Goal: Transaction & Acquisition: Purchase product/service

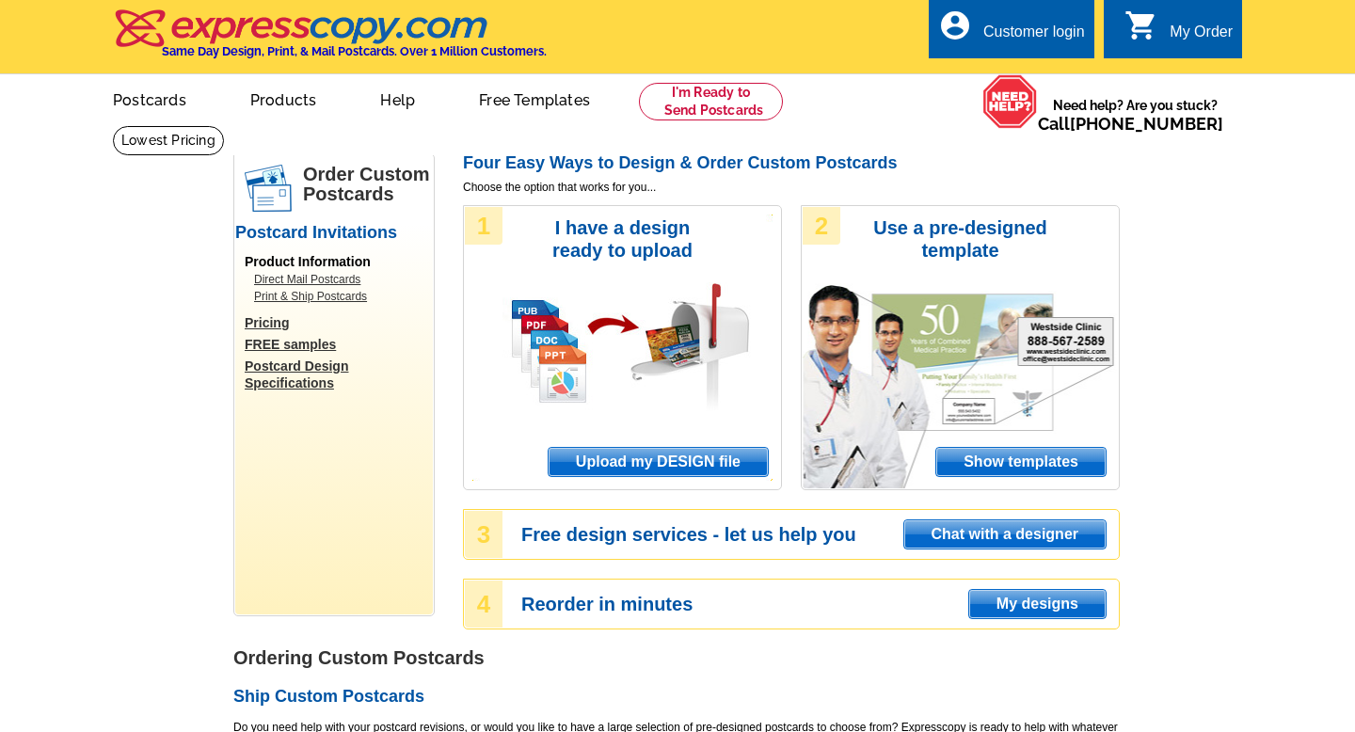
click at [631, 461] on span "Upload my DESIGN file" at bounding box center [658, 462] width 219 height 28
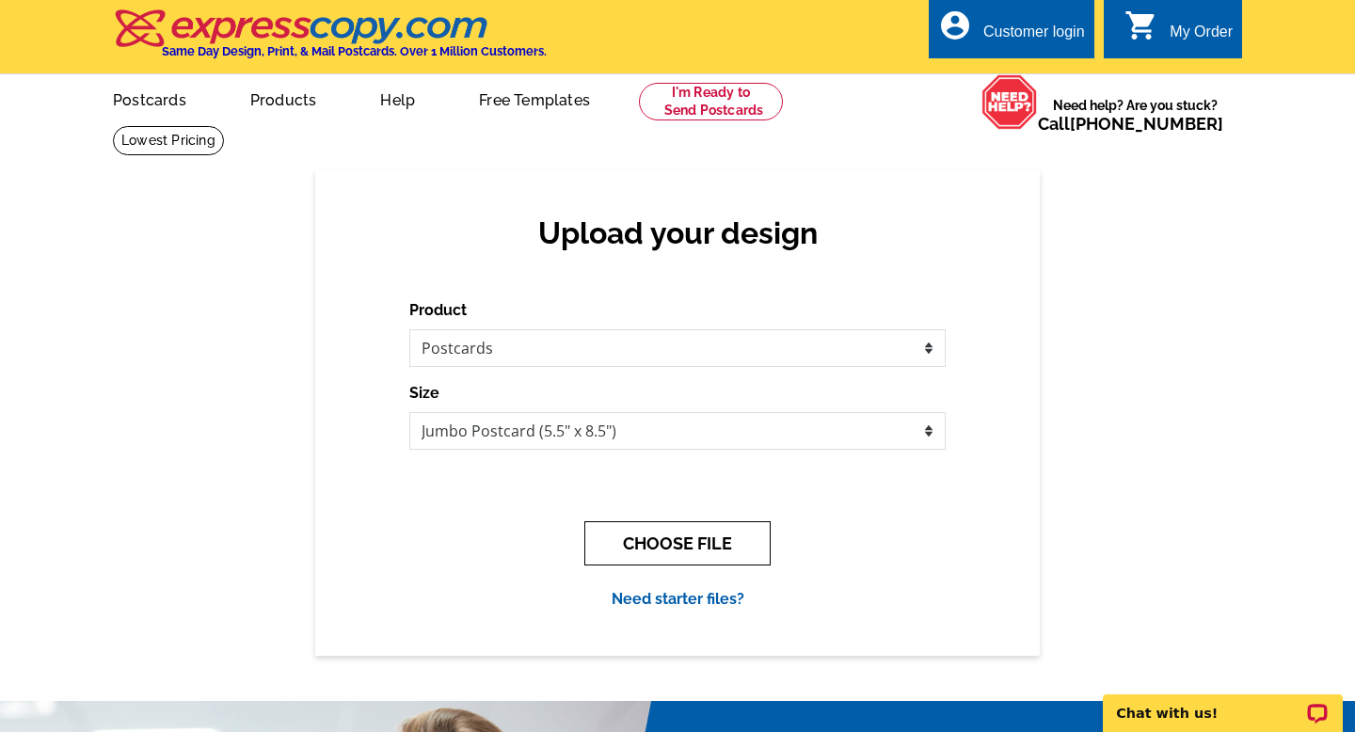
click at [676, 546] on button "CHOOSE FILE" at bounding box center [678, 543] width 186 height 44
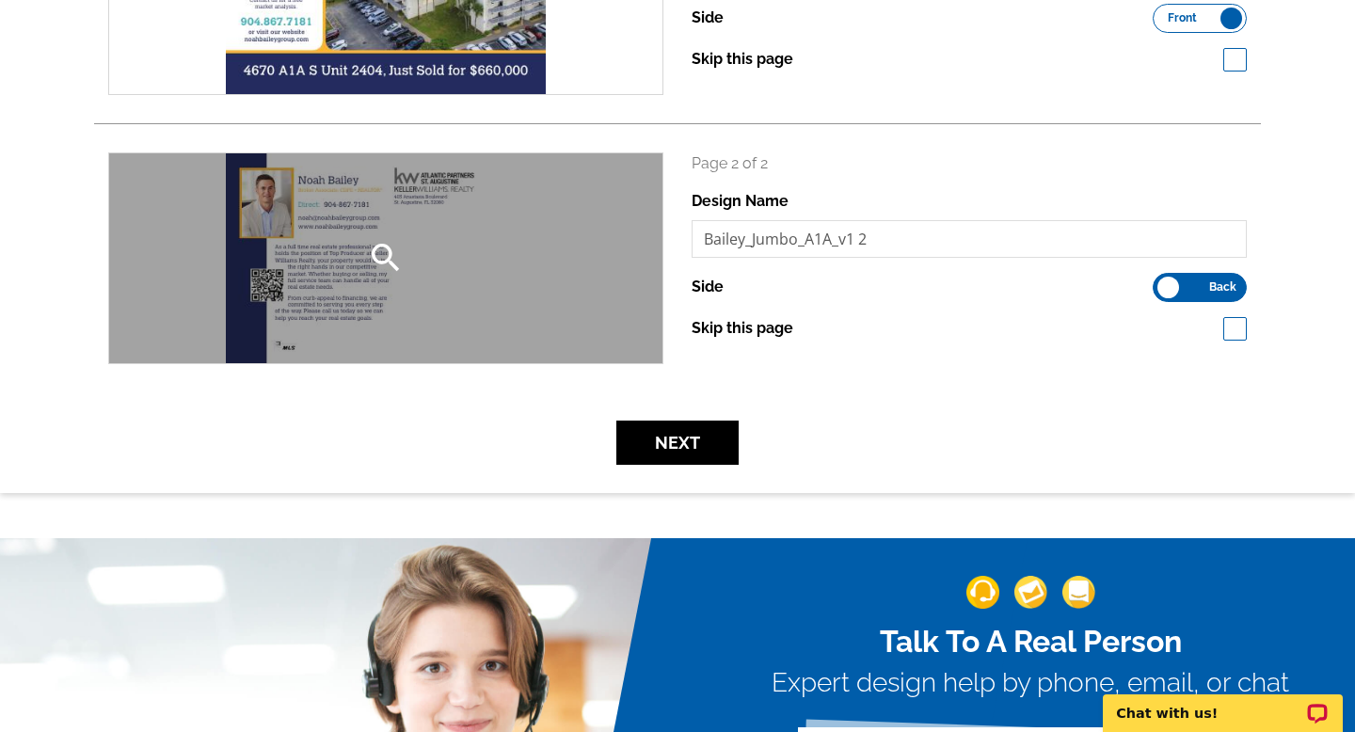
scroll to position [451, 0]
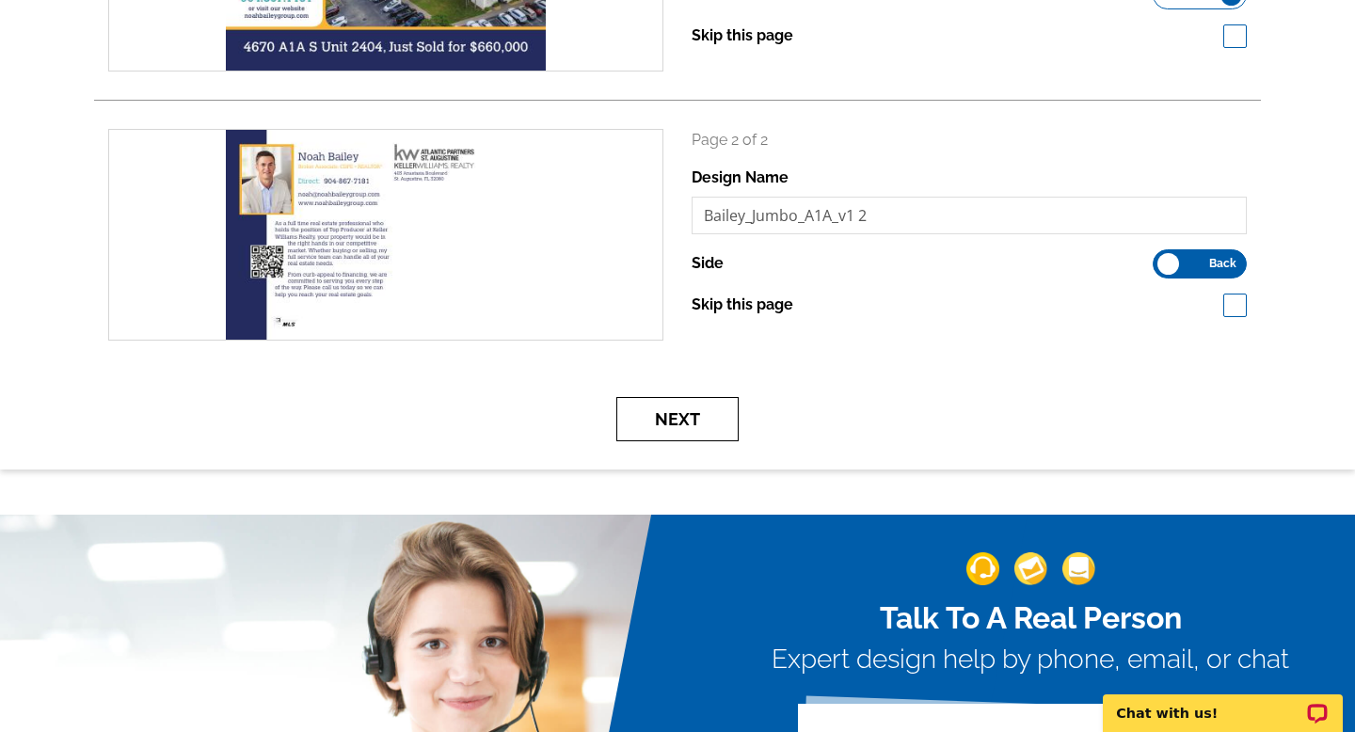
click at [697, 421] on button "Next" at bounding box center [678, 419] width 122 height 44
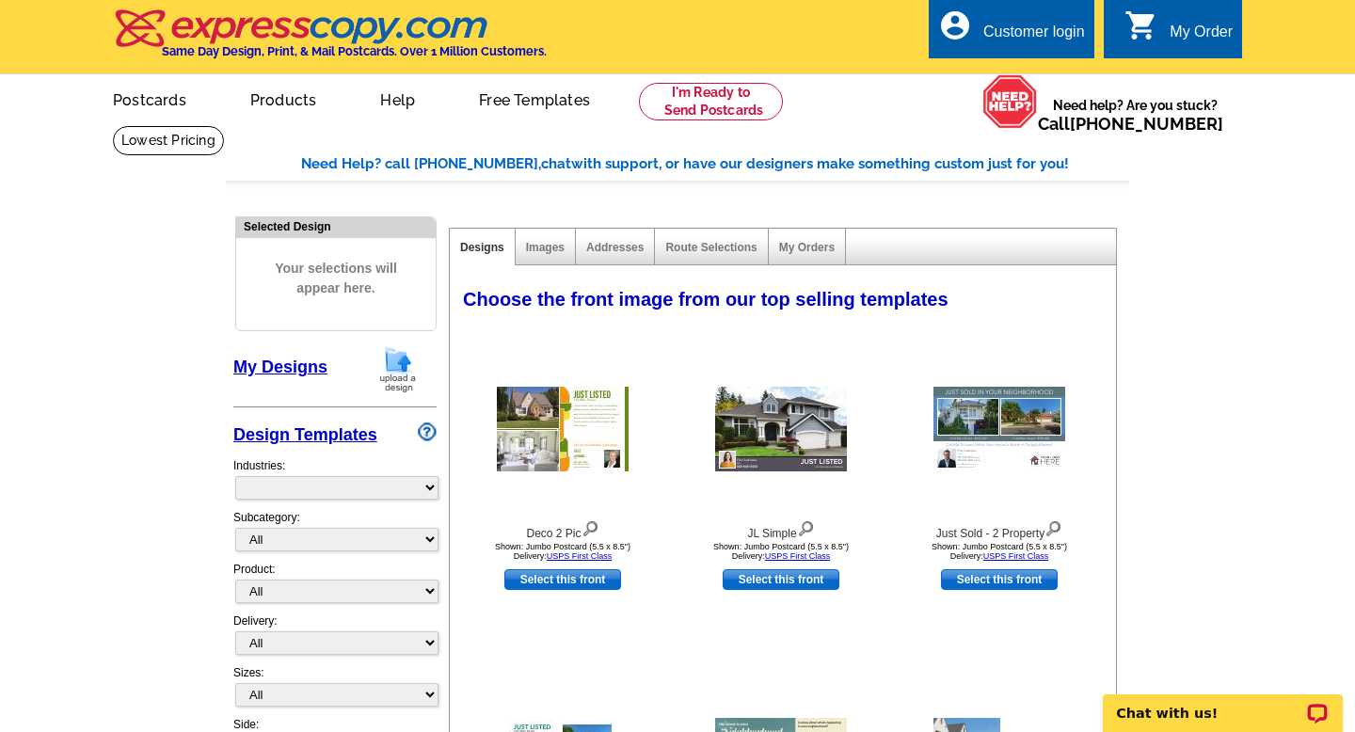
select select "785"
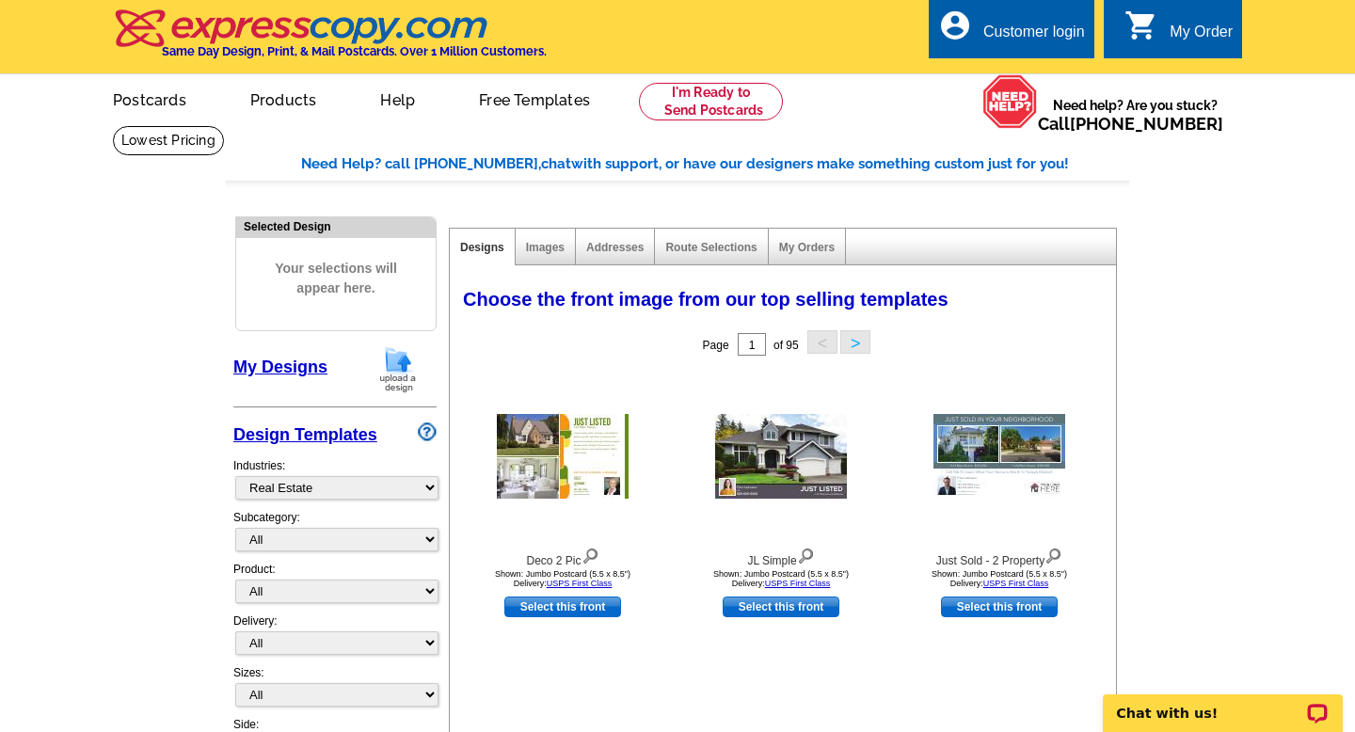
click at [303, 365] on link "My Designs" at bounding box center [280, 367] width 94 height 19
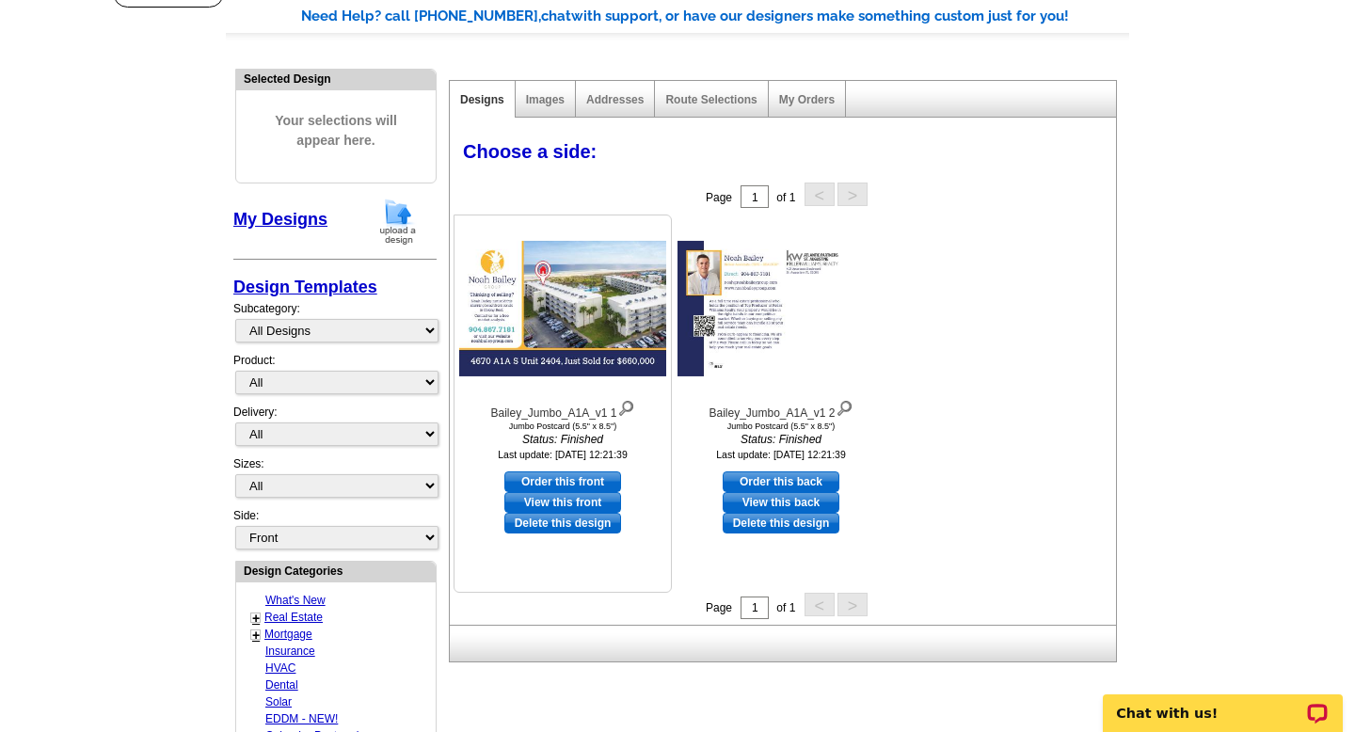
scroll to position [151, 0]
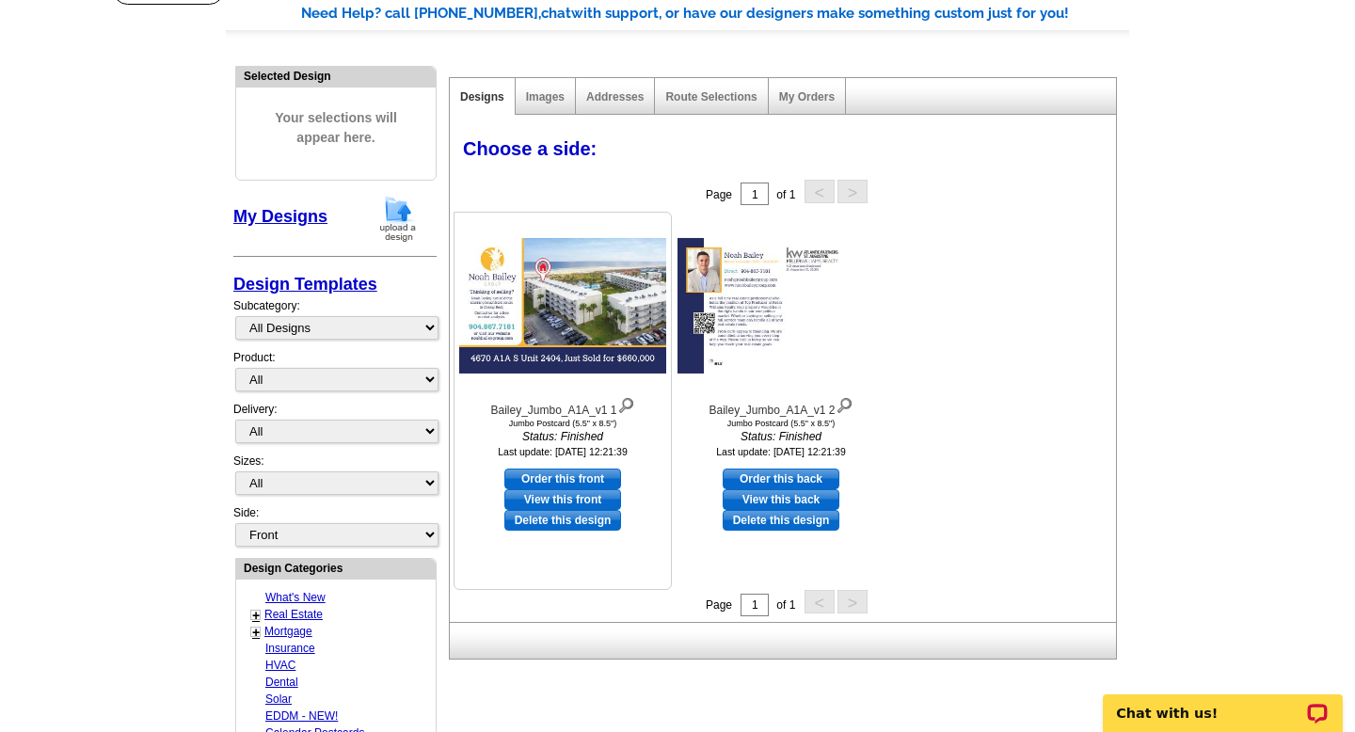
click at [603, 472] on link "Order this front" at bounding box center [563, 479] width 117 height 21
select select "2"
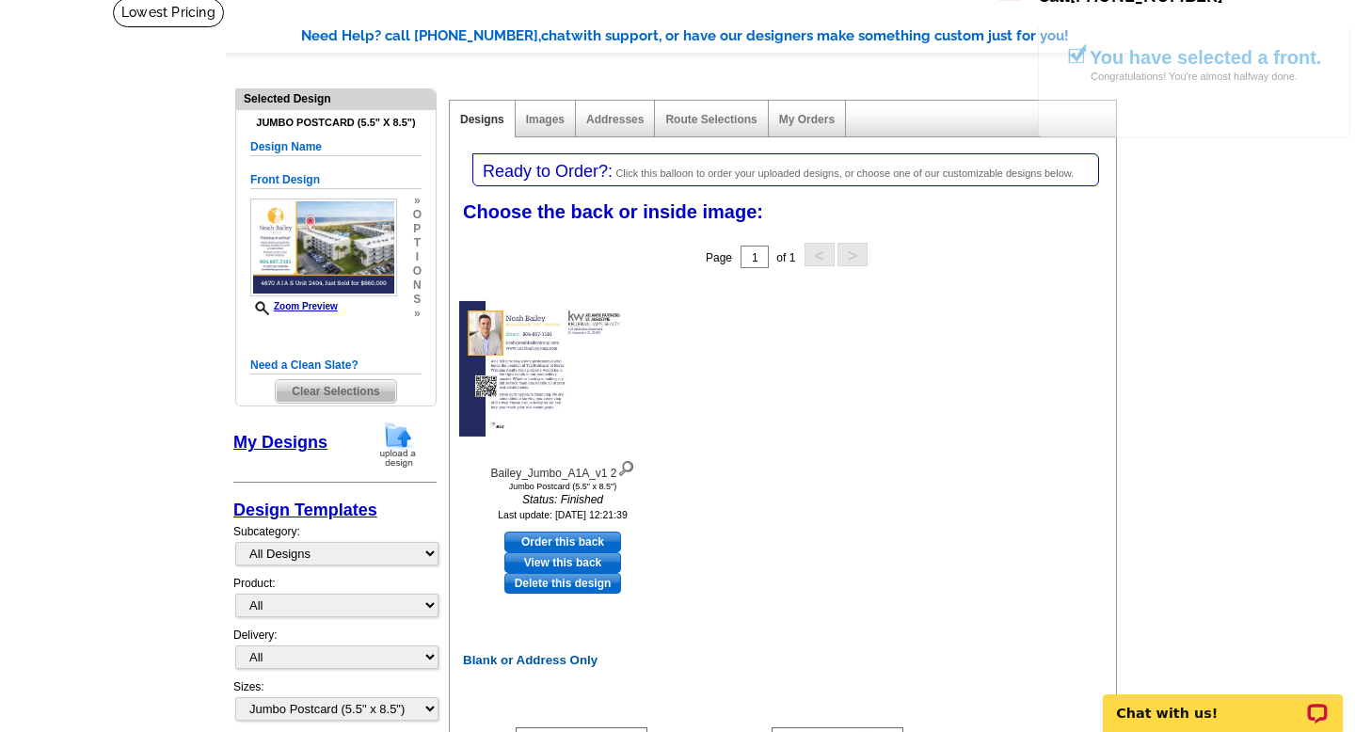
scroll to position [129, 0]
click at [592, 537] on link "Order this back" at bounding box center [563, 541] width 117 height 21
select select "front"
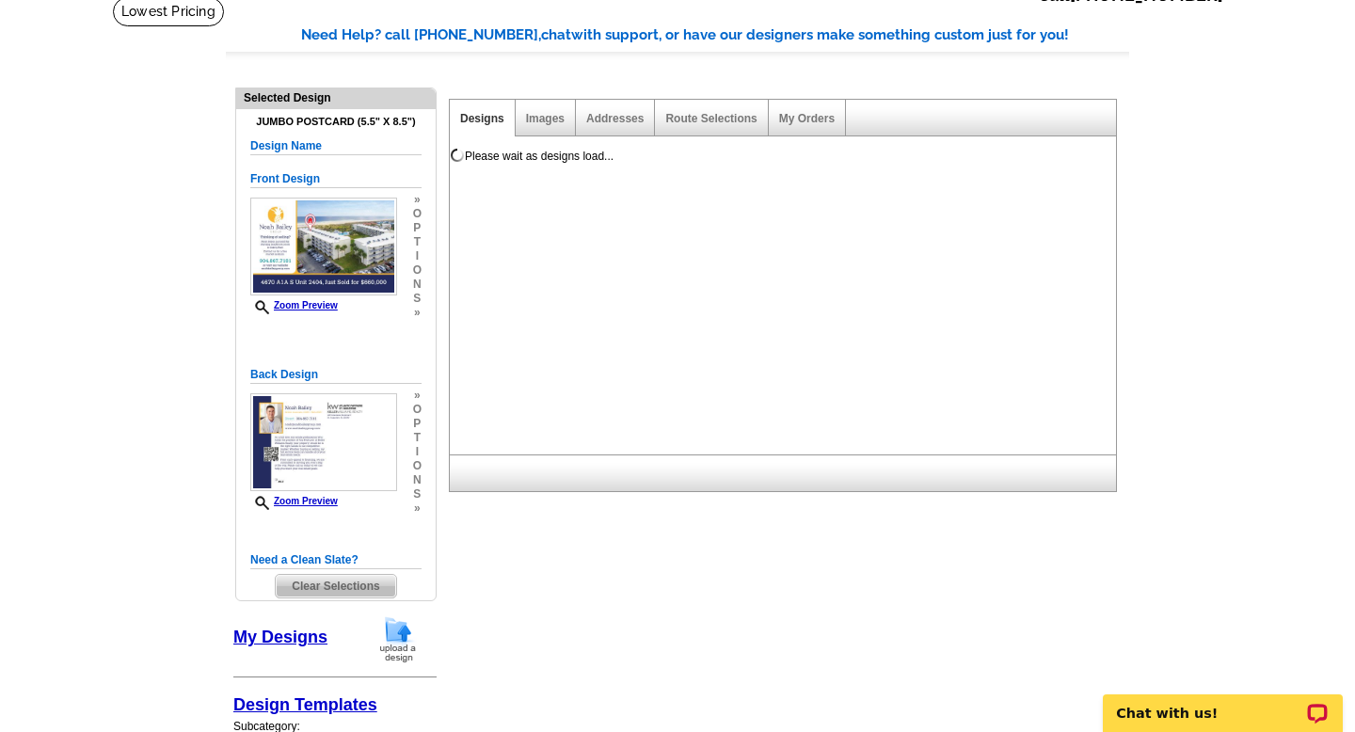
scroll to position [0, 0]
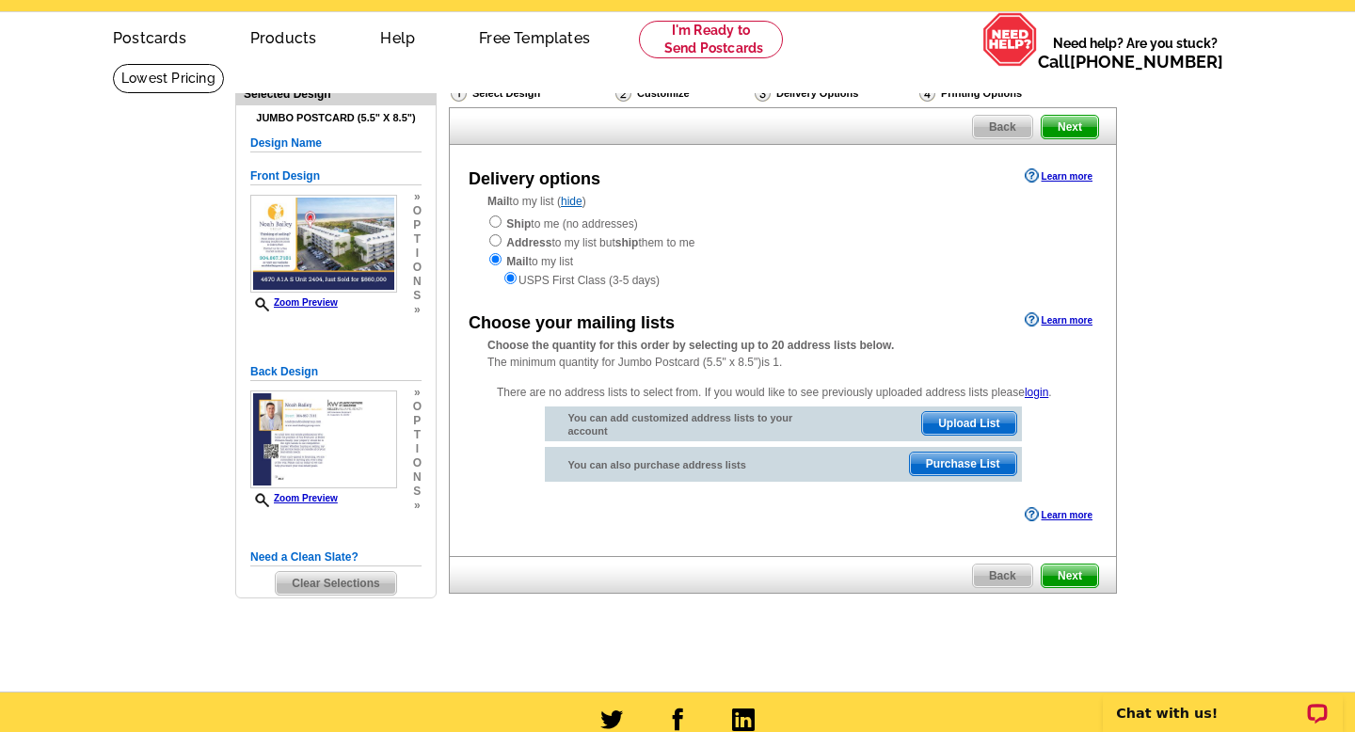
scroll to position [78, 0]
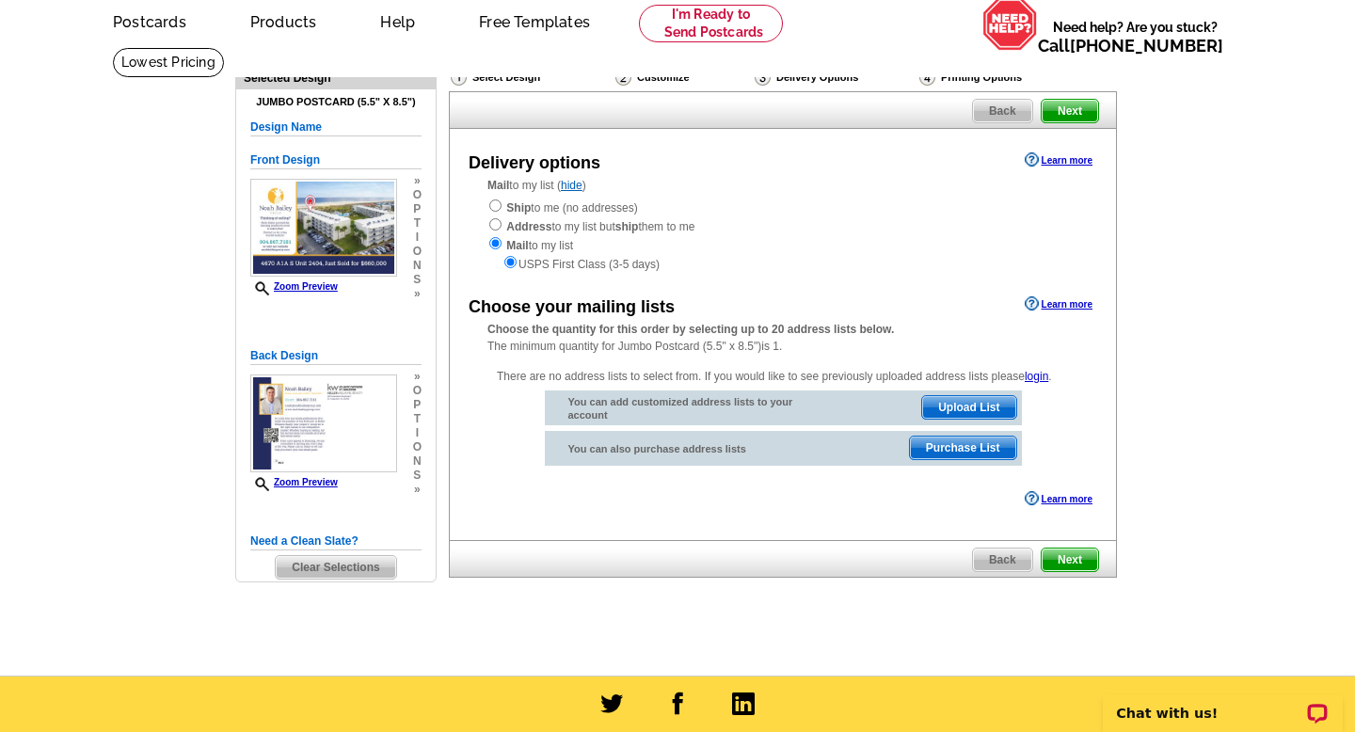
click at [963, 407] on span "Upload List" at bounding box center [968, 407] width 93 height 23
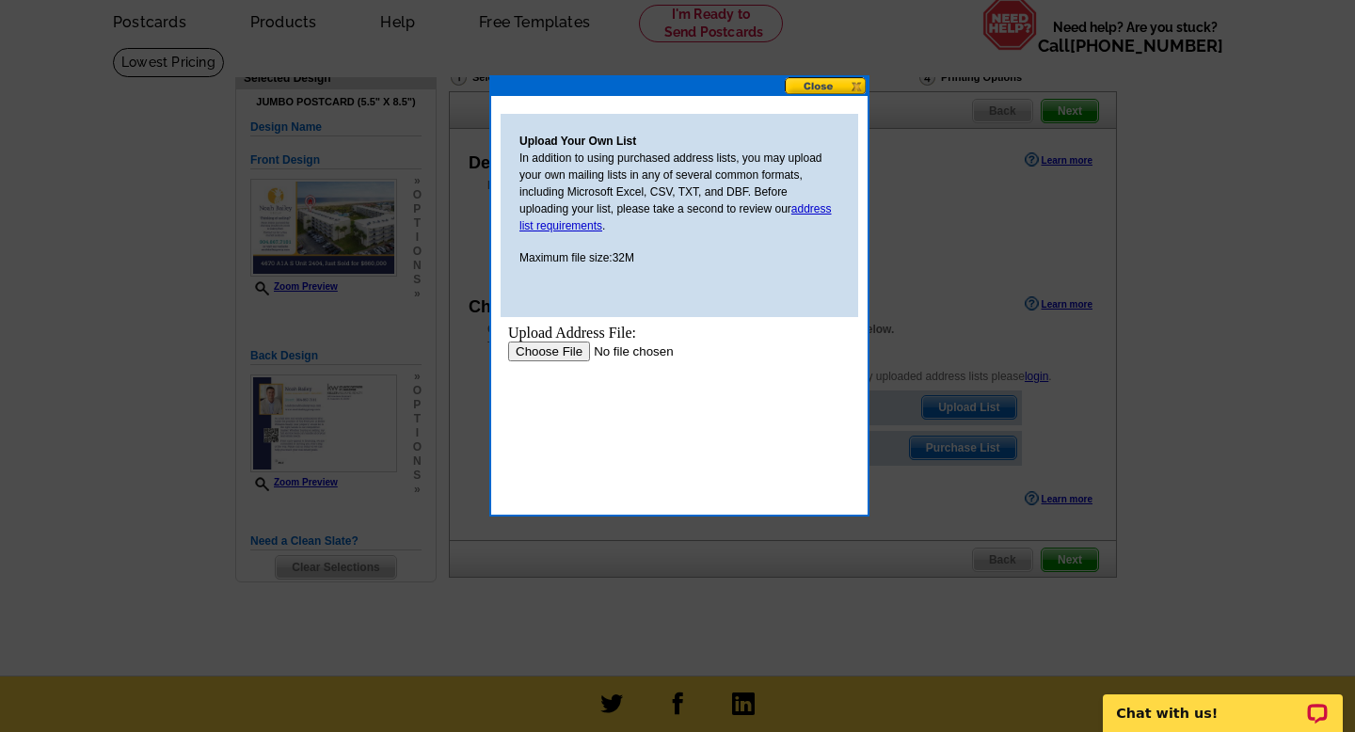
scroll to position [0, 0]
click at [566, 340] on div "Upload Address File:" at bounding box center [679, 333] width 343 height 17
click at [559, 353] on input "file" at bounding box center [627, 352] width 238 height 20
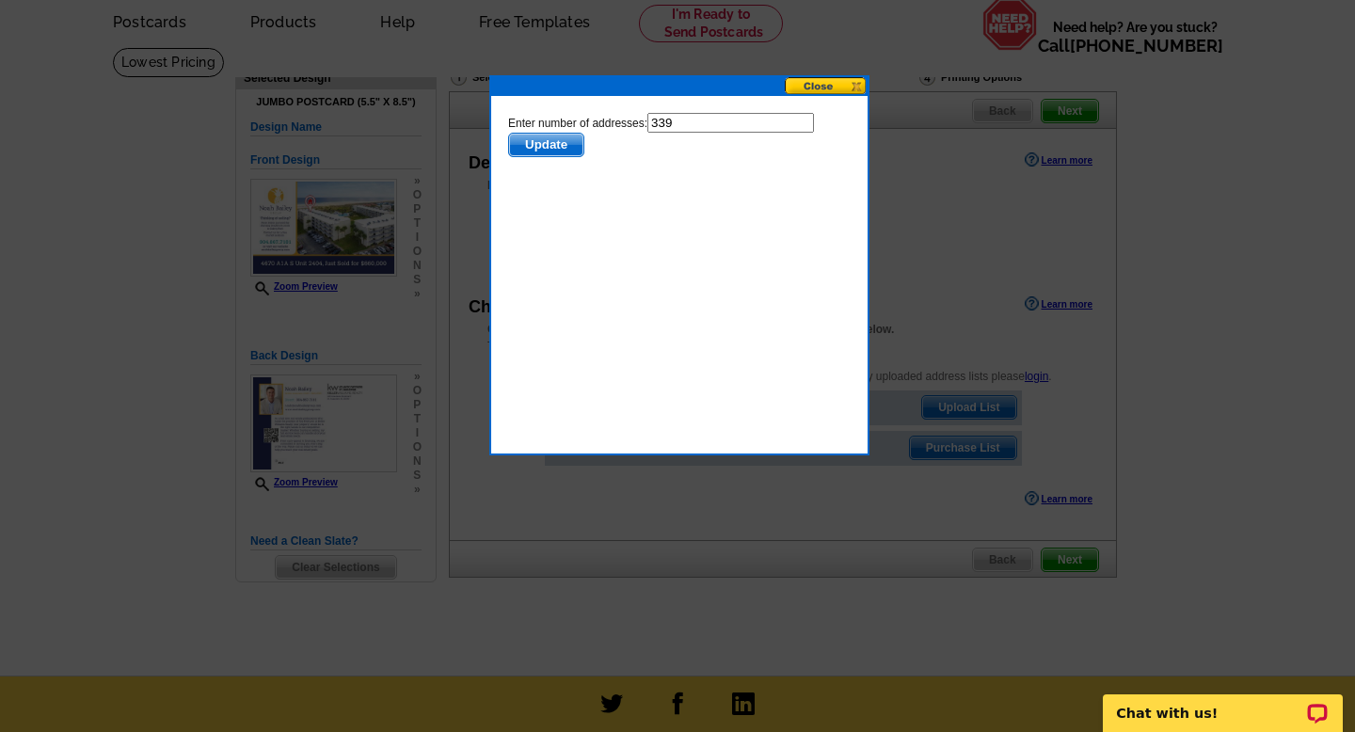
click at [567, 142] on span "Update" at bounding box center [546, 145] width 74 height 23
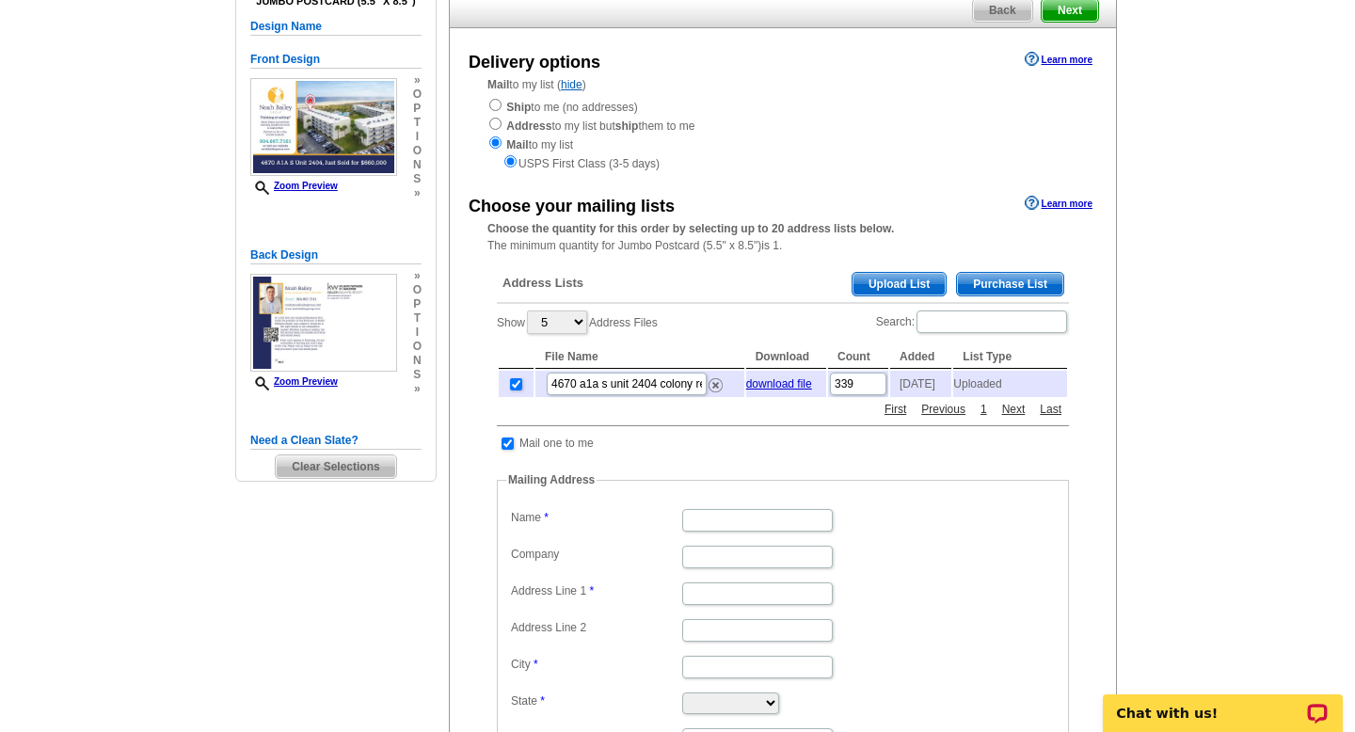
scroll to position [174, 0]
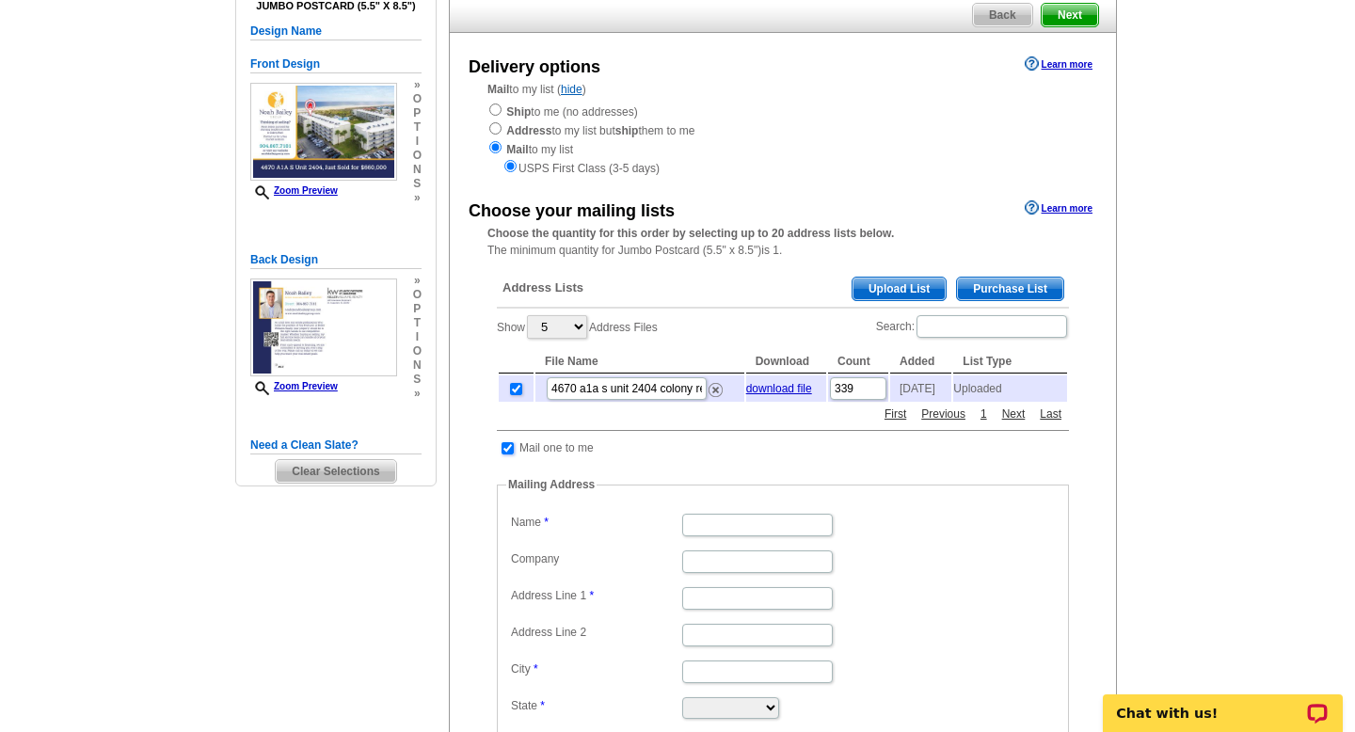
click at [511, 455] on input "checkbox" at bounding box center [508, 448] width 12 height 12
checkbox input "false"
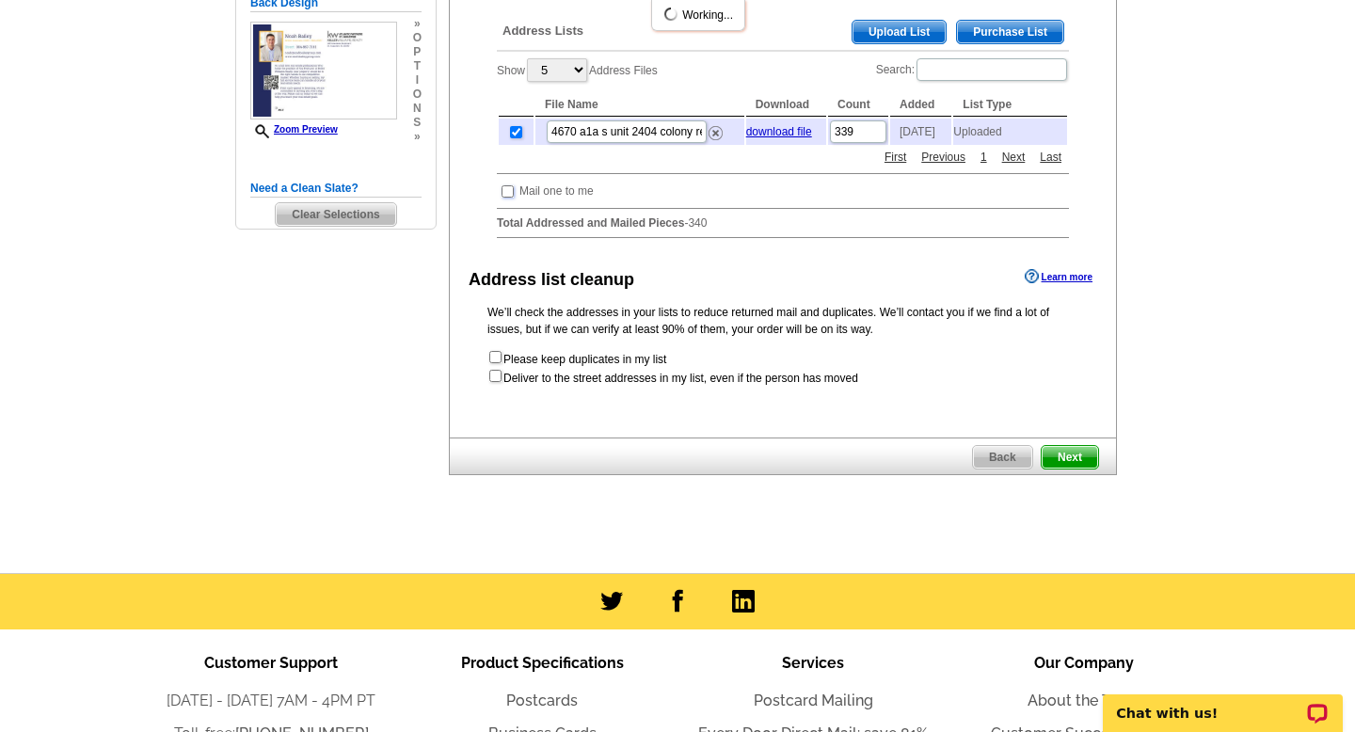
scroll to position [435, 0]
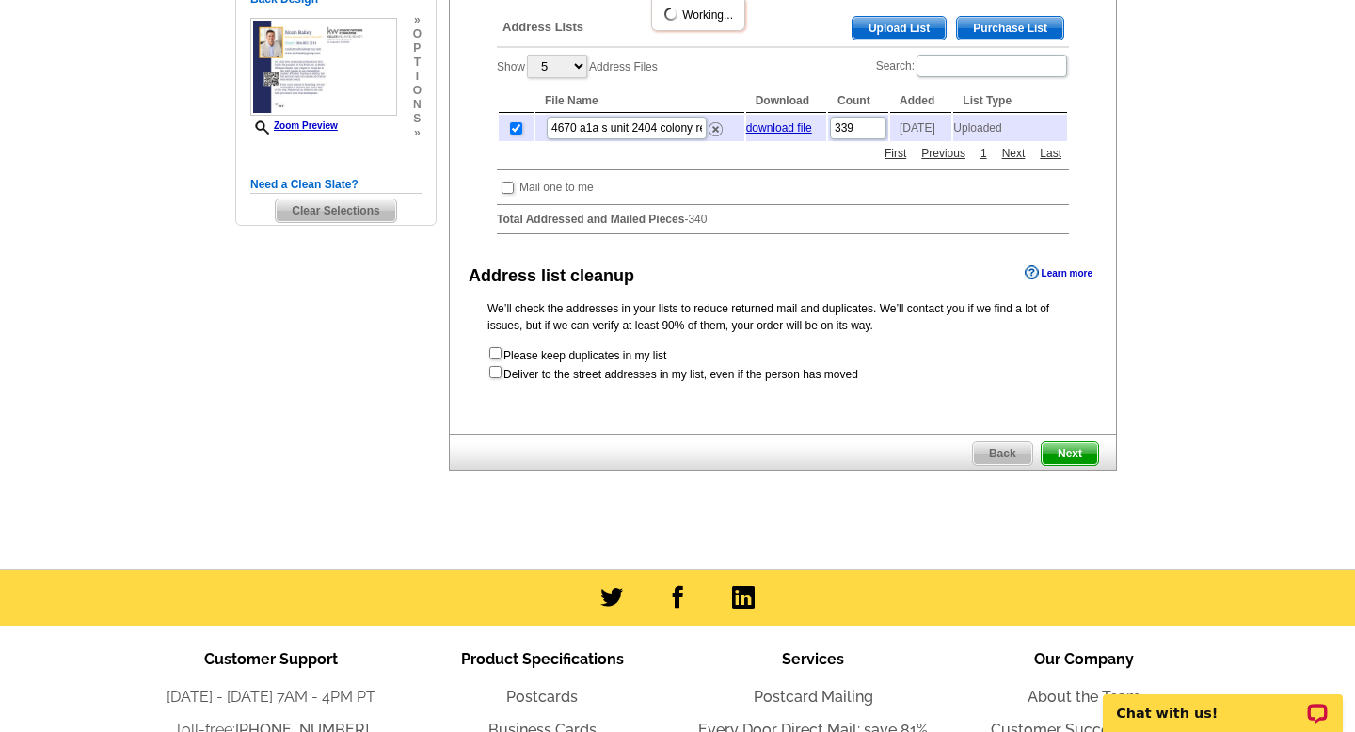
click at [1077, 464] on span "Next" at bounding box center [1070, 453] width 56 height 23
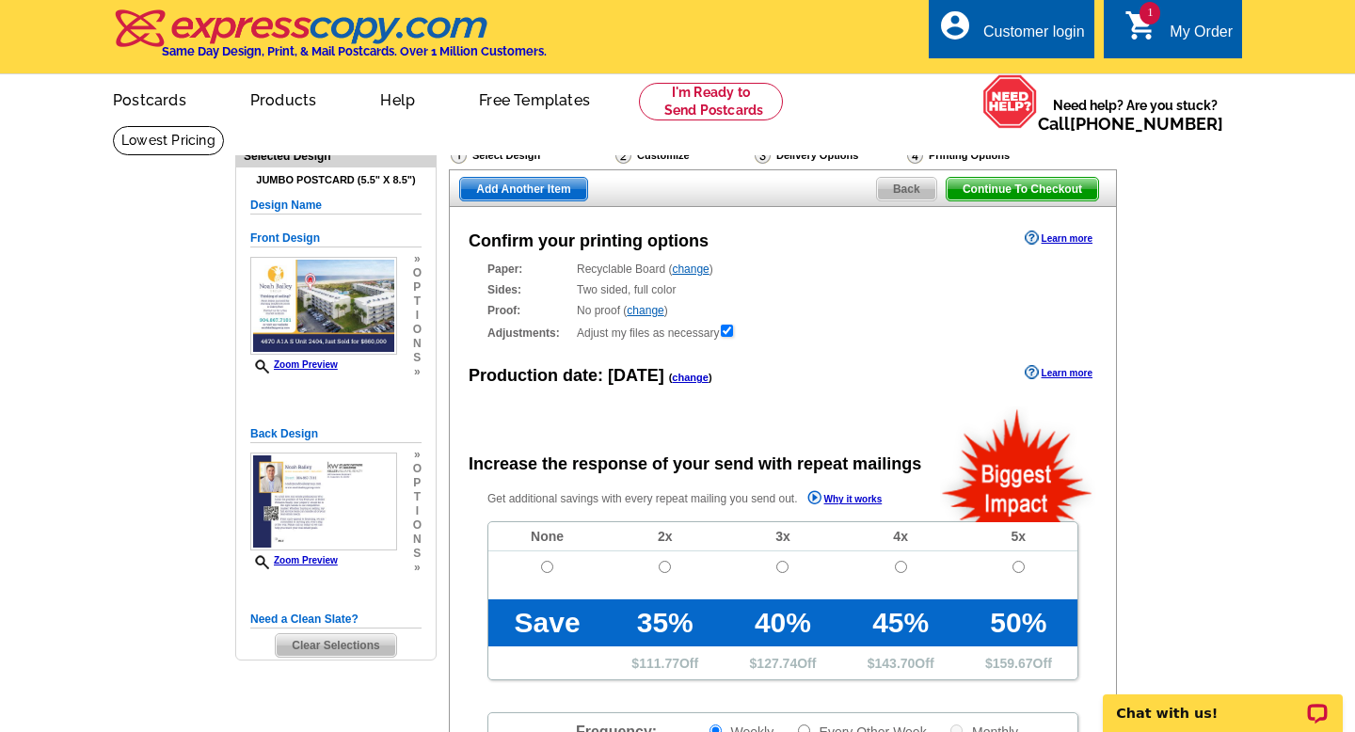
radio input "false"
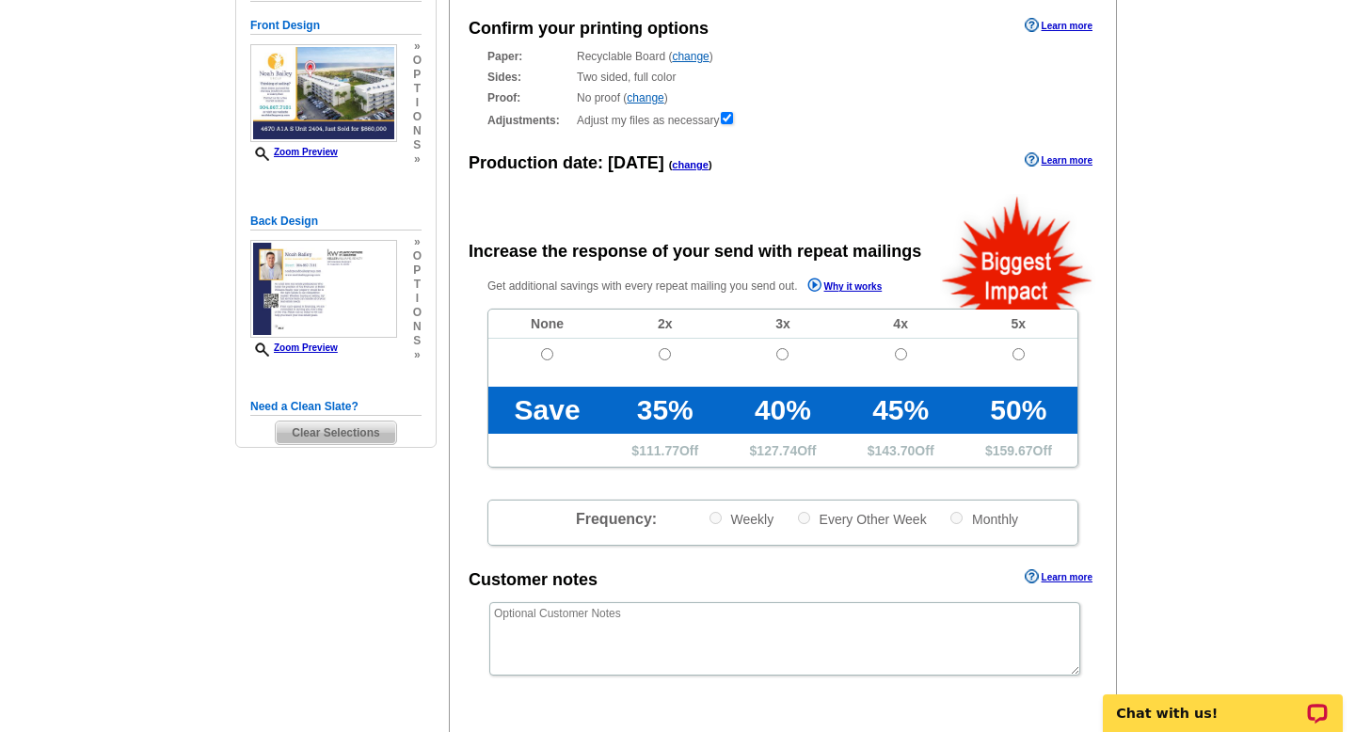
scroll to position [319, 0]
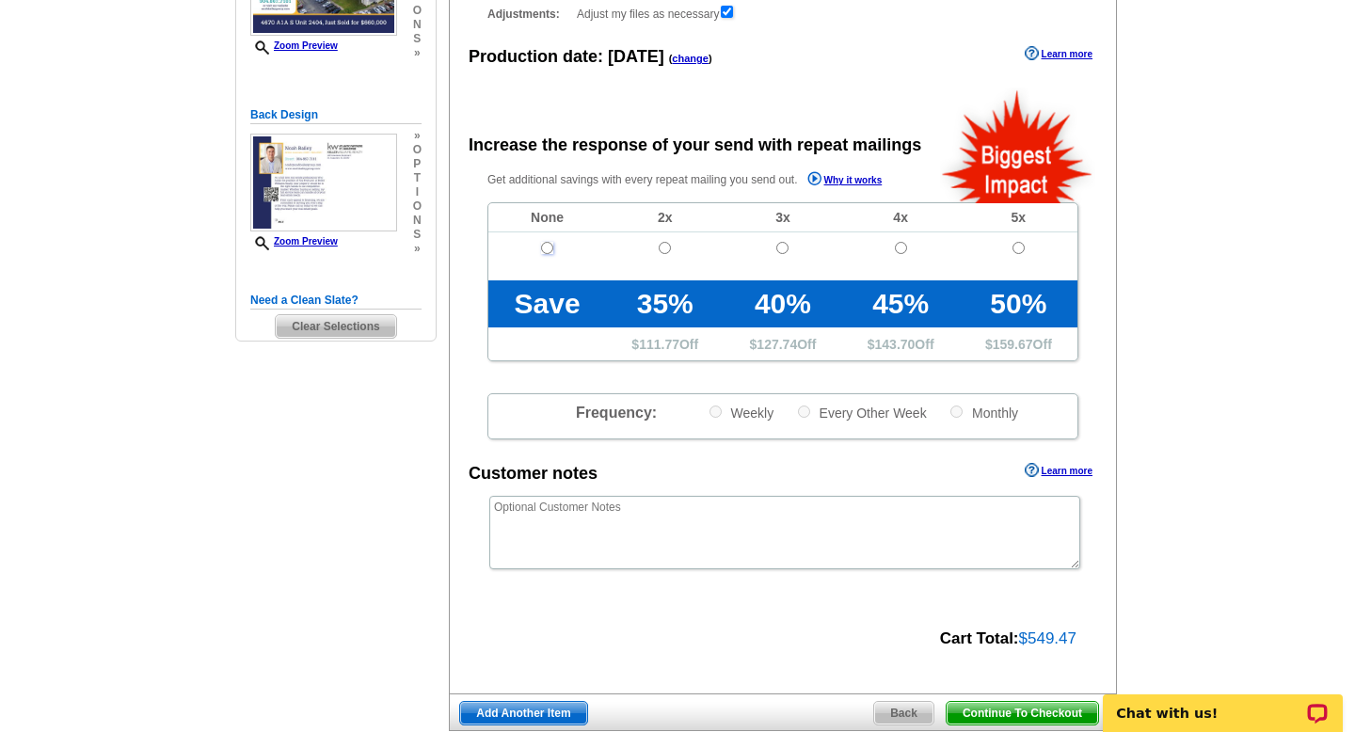
click at [546, 245] on input "radio" at bounding box center [547, 248] width 12 height 12
radio input "true"
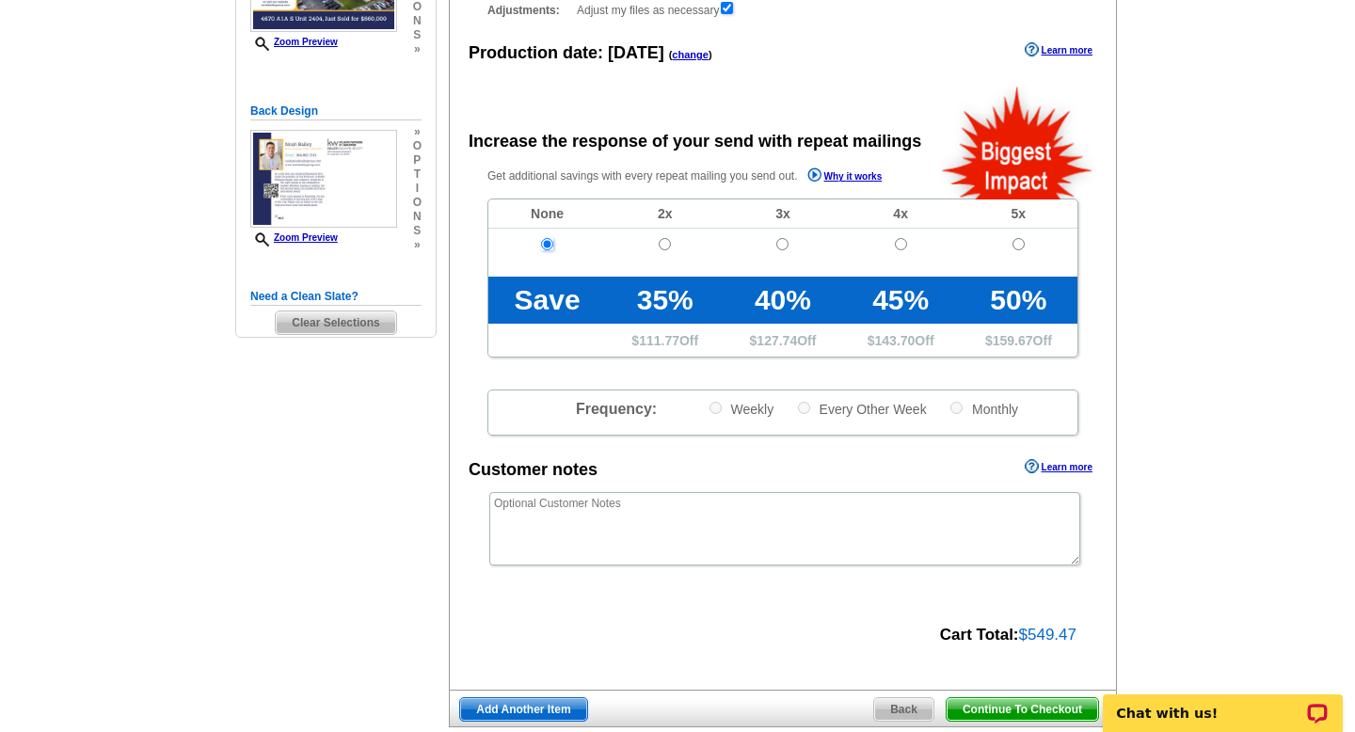
scroll to position [472, 0]
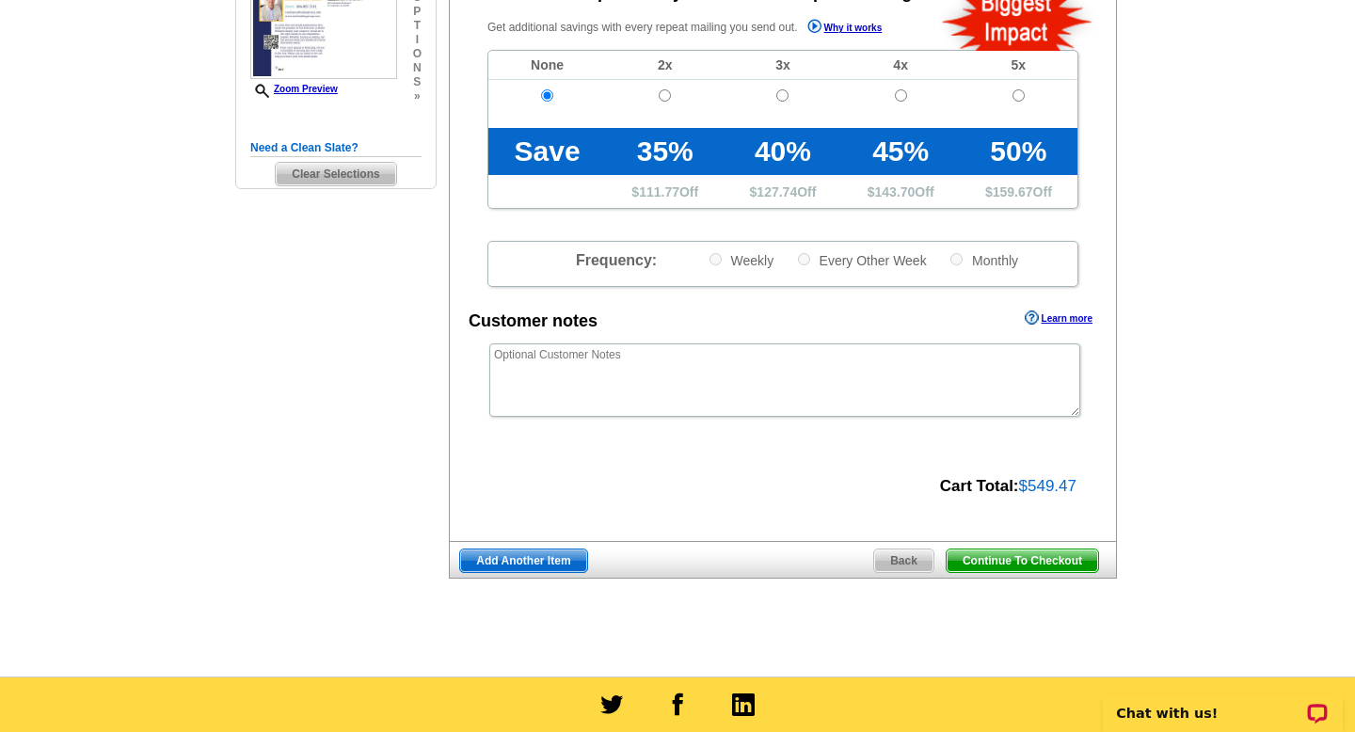
click at [1036, 560] on span "Continue To Checkout" at bounding box center [1023, 561] width 152 height 23
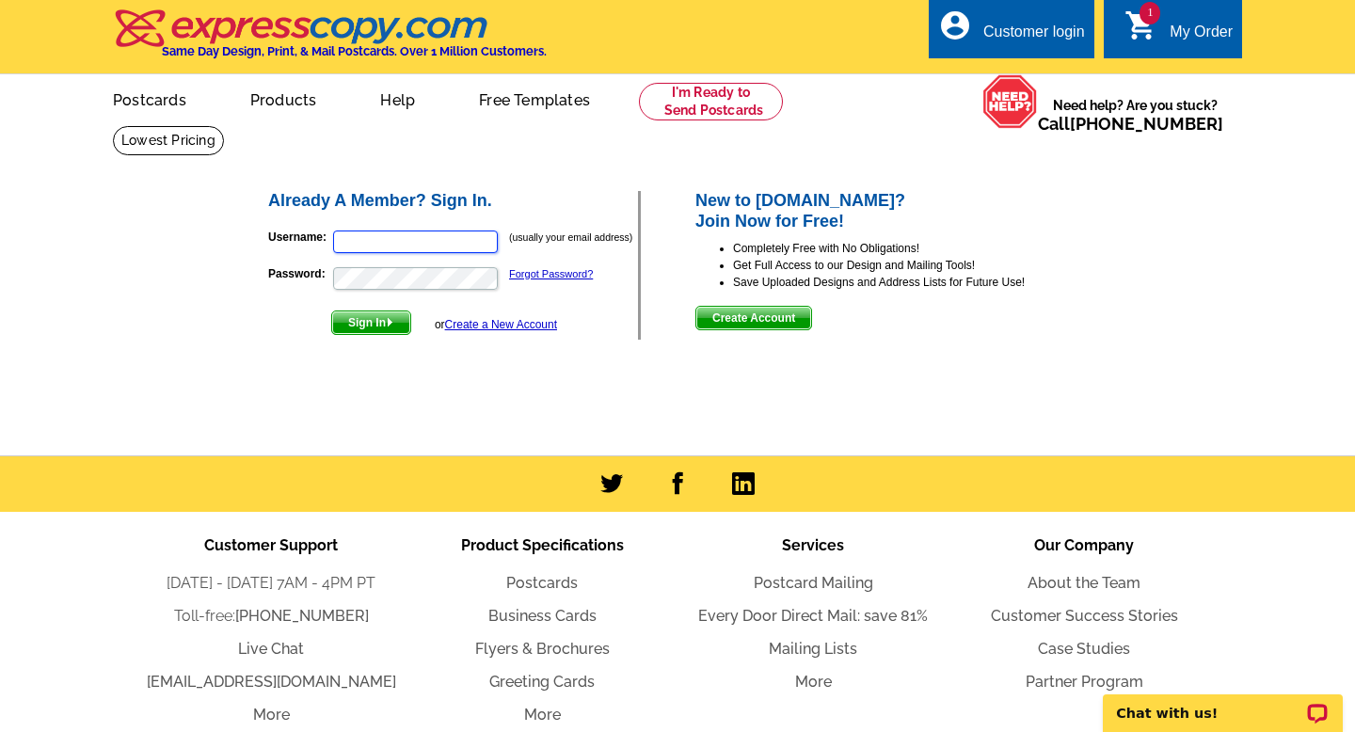
click at [460, 245] on input "Username:" at bounding box center [415, 242] width 165 height 23
type input "[PERSON_NAME][EMAIL_ADDRESS][DOMAIN_NAME]"
click at [371, 325] on span "Sign In" at bounding box center [371, 323] width 78 height 23
